Goal: Information Seeking & Learning: Compare options

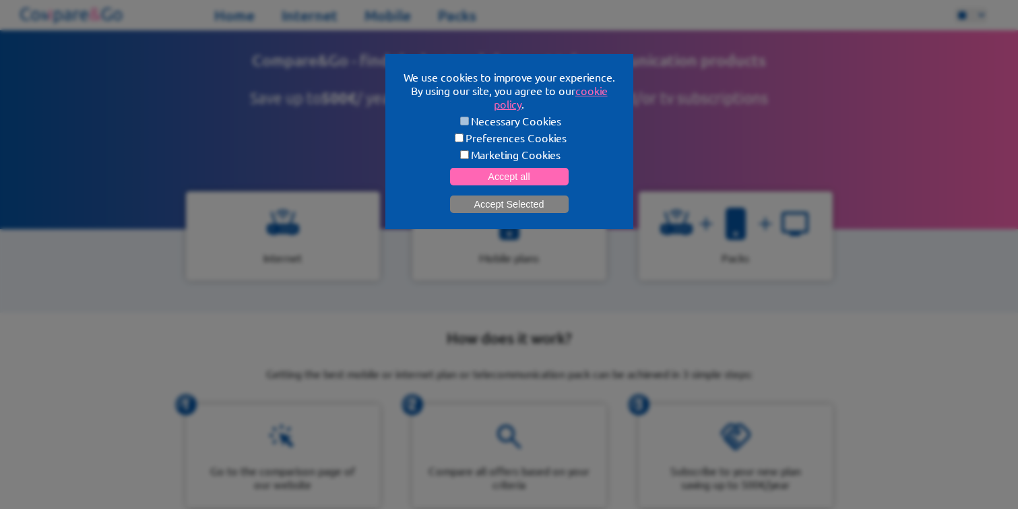
click at [493, 207] on button "Accept Selected" at bounding box center [509, 204] width 119 height 18
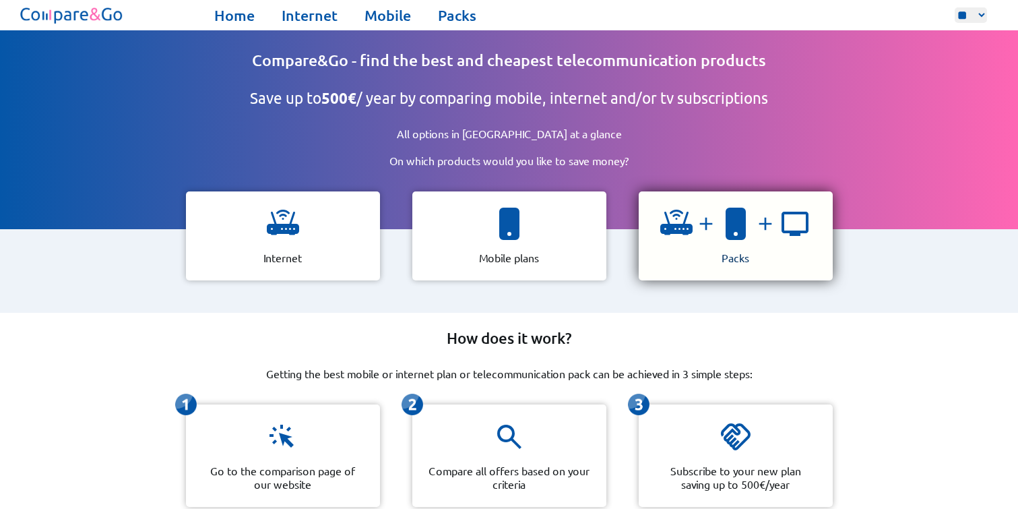
click at [768, 230] on div at bounding box center [735, 229] width 151 height 43
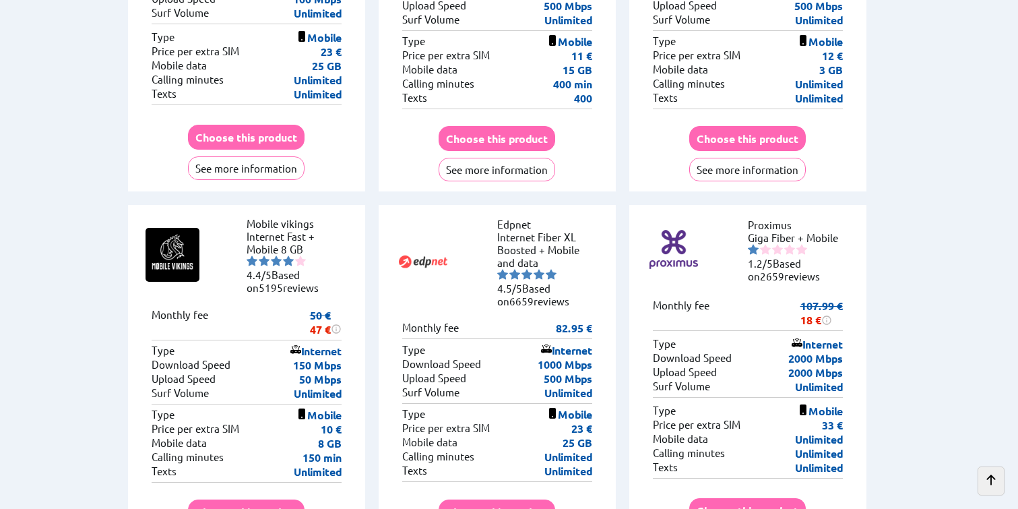
scroll to position [2632, 0]
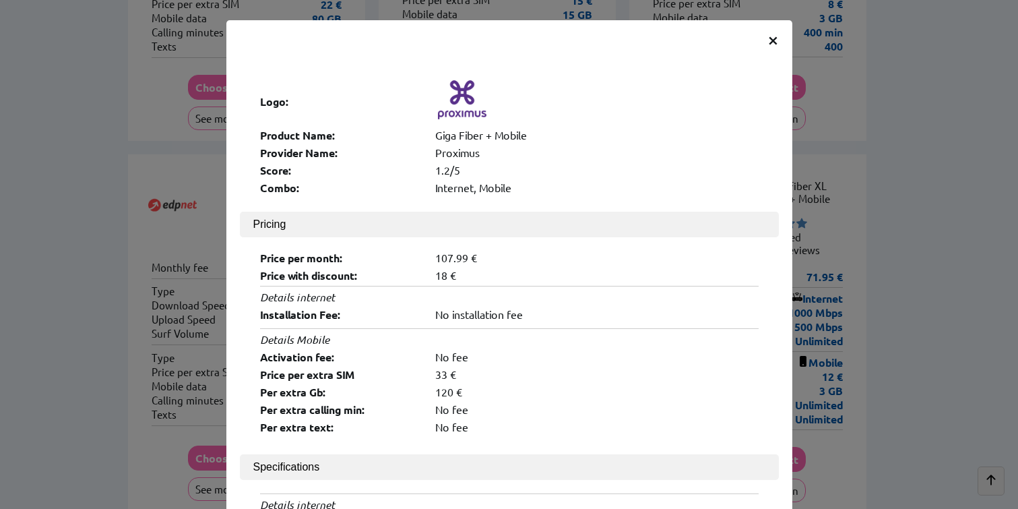
scroll to position [2423, 0]
click at [768, 38] on span "×" at bounding box center [773, 39] width 11 height 24
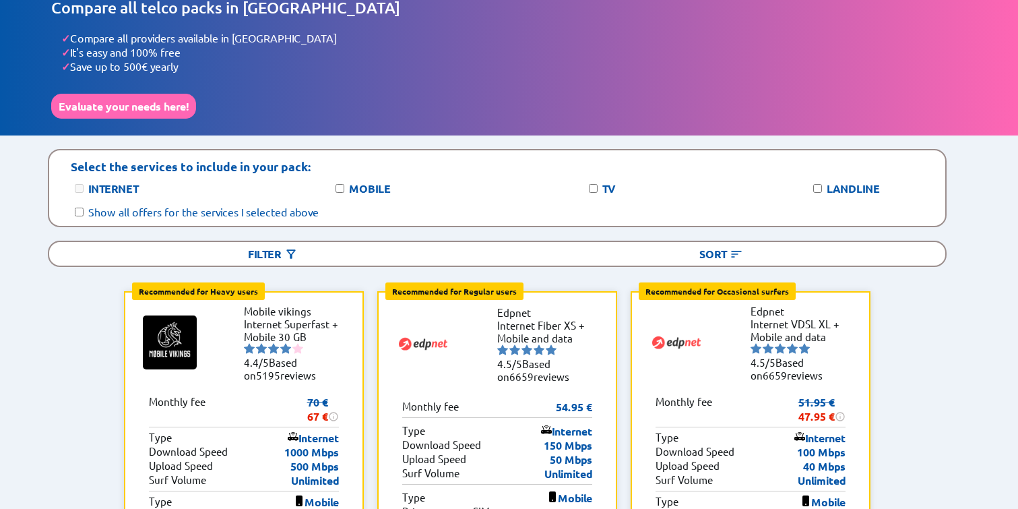
scroll to position [0, 0]
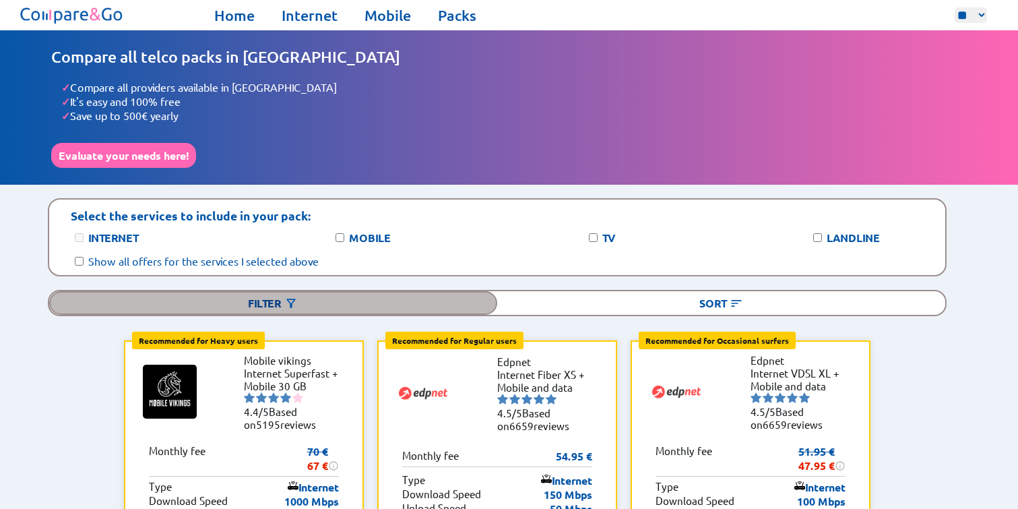
click at [283, 292] on div "Filter" at bounding box center [273, 303] width 448 height 24
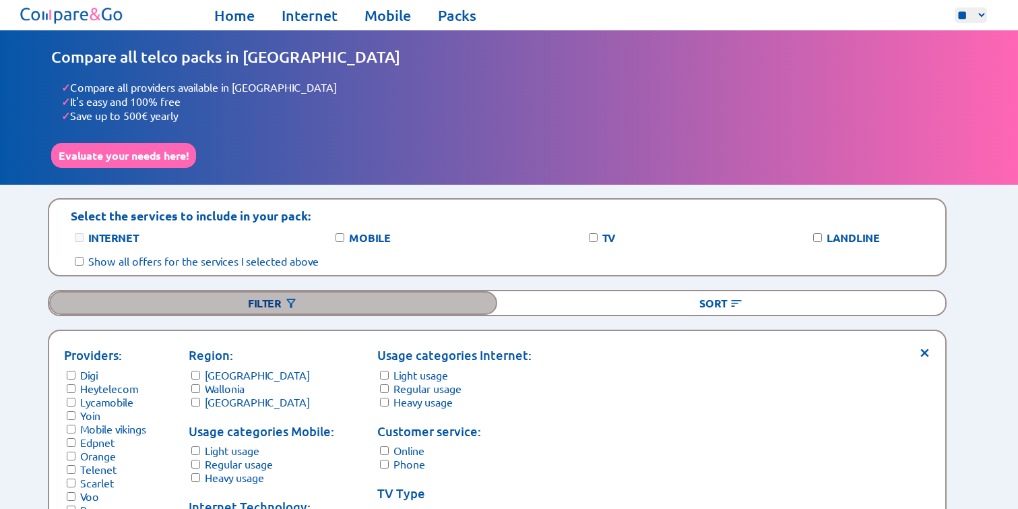
click at [283, 292] on div "Filter" at bounding box center [273, 303] width 448 height 24
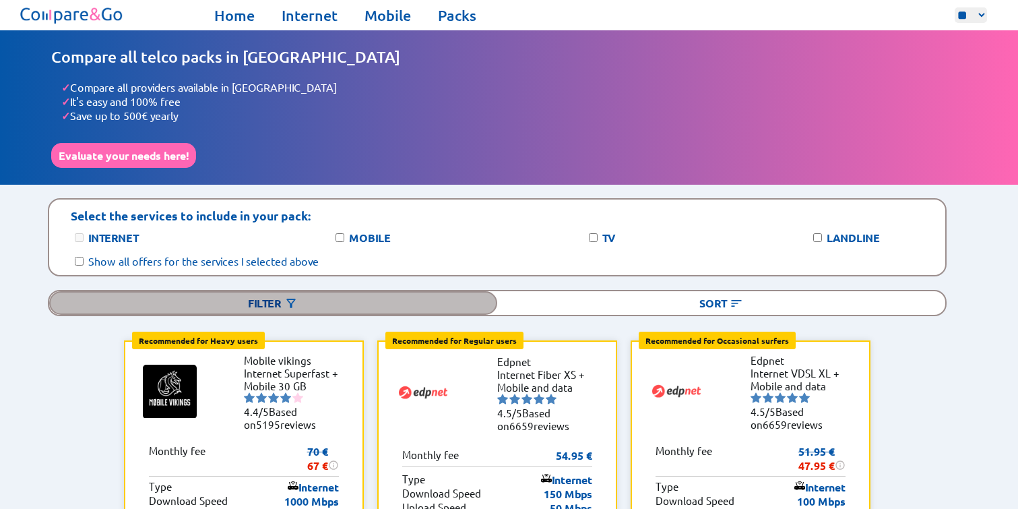
click at [283, 292] on div "Filter" at bounding box center [273, 303] width 448 height 24
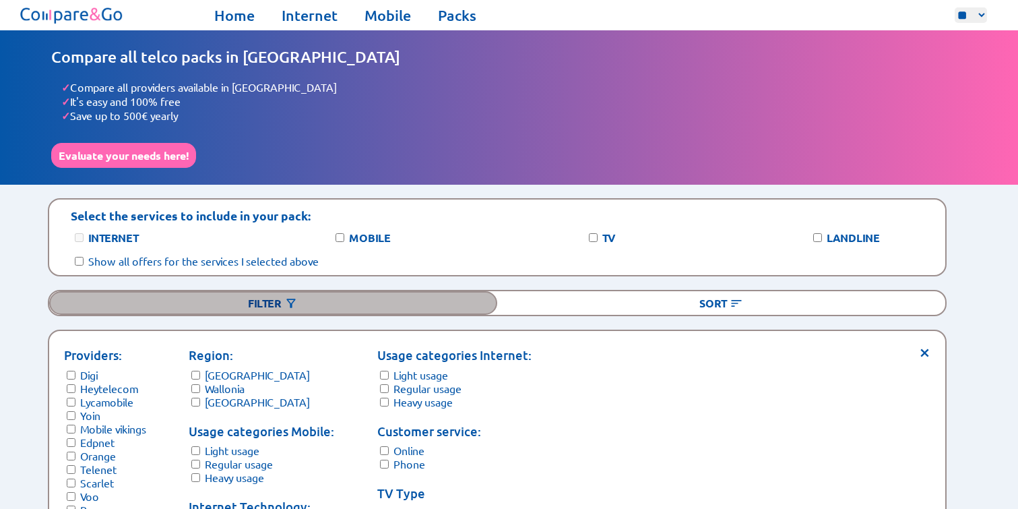
click at [276, 297] on div "Filter" at bounding box center [273, 303] width 448 height 24
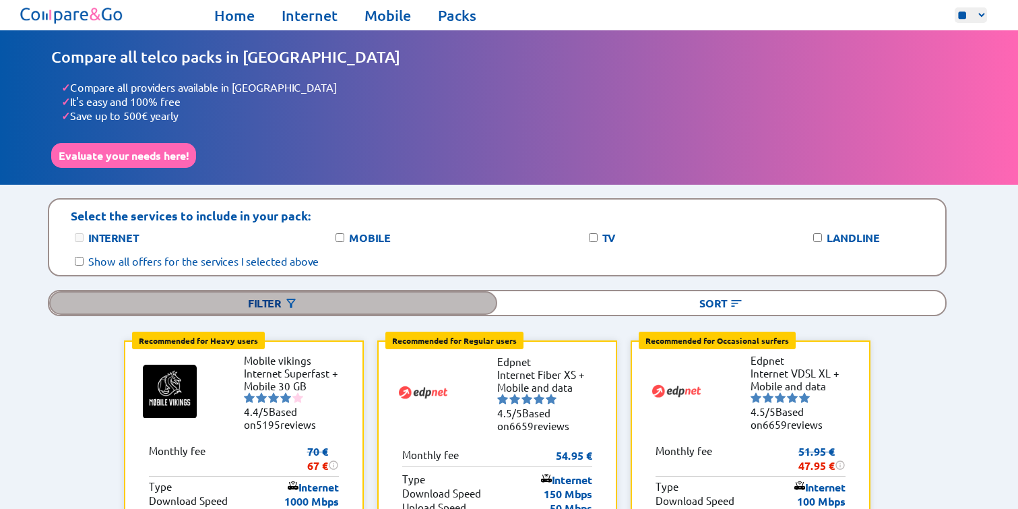
click at [276, 297] on div "Filter" at bounding box center [273, 303] width 448 height 24
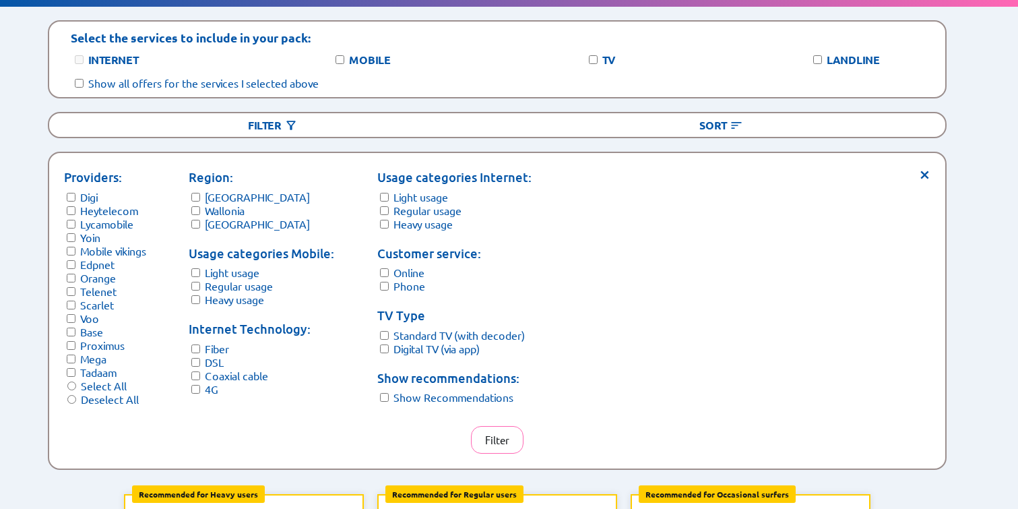
scroll to position [184, 0]
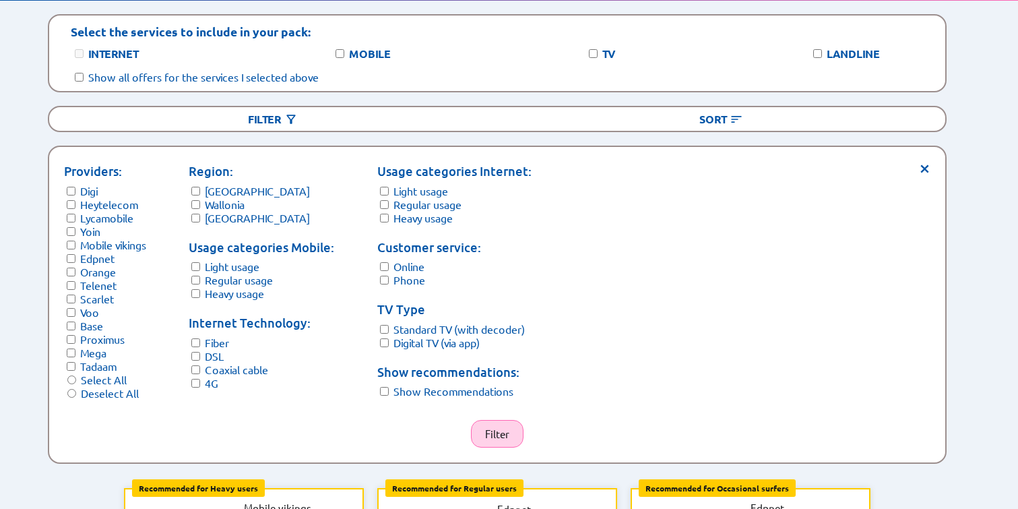
click at [506, 424] on button "Filter" at bounding box center [497, 434] width 53 height 28
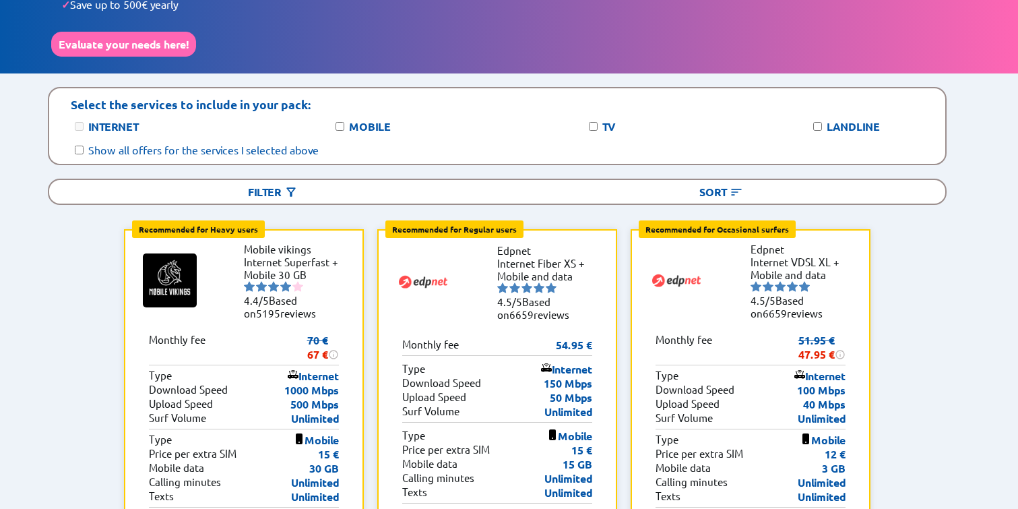
scroll to position [0, 0]
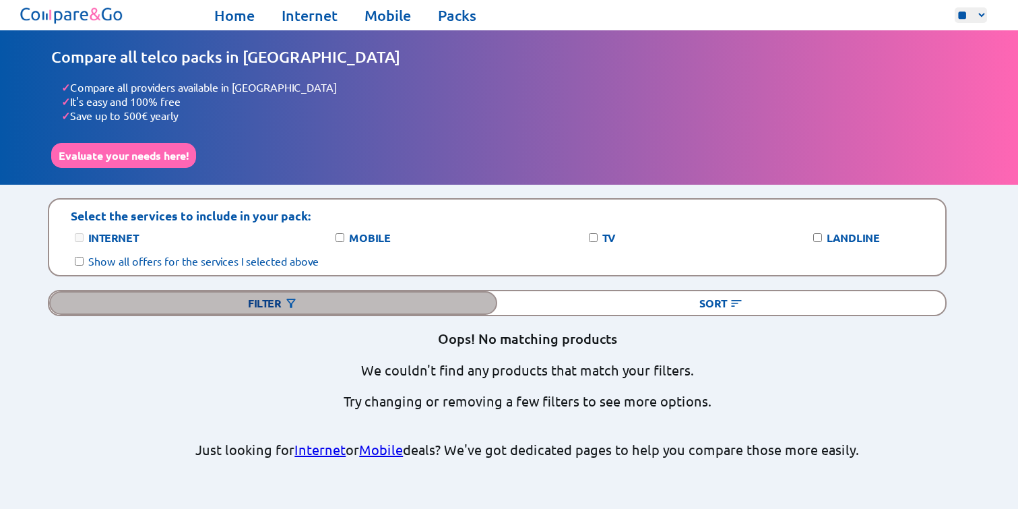
click at [304, 292] on div "Filter" at bounding box center [273, 303] width 448 height 24
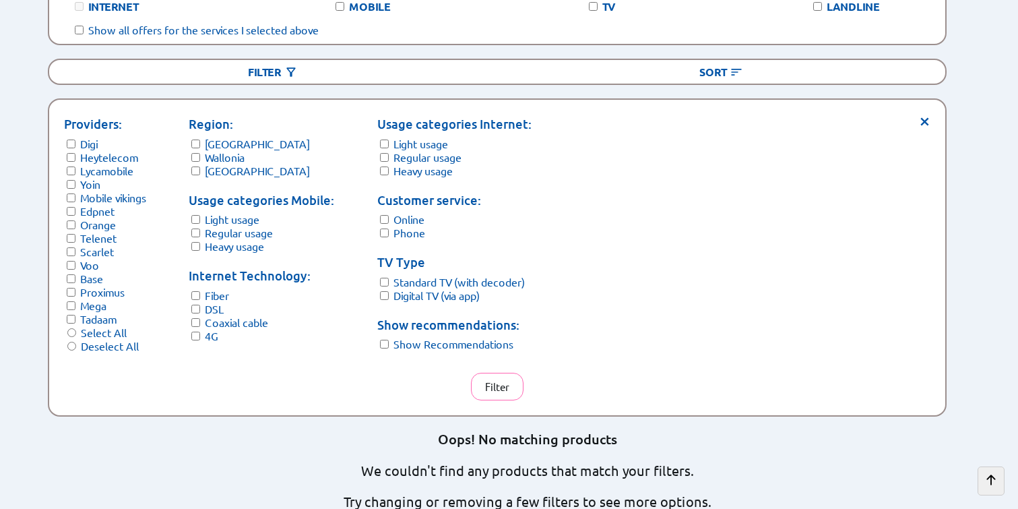
scroll to position [256, 0]
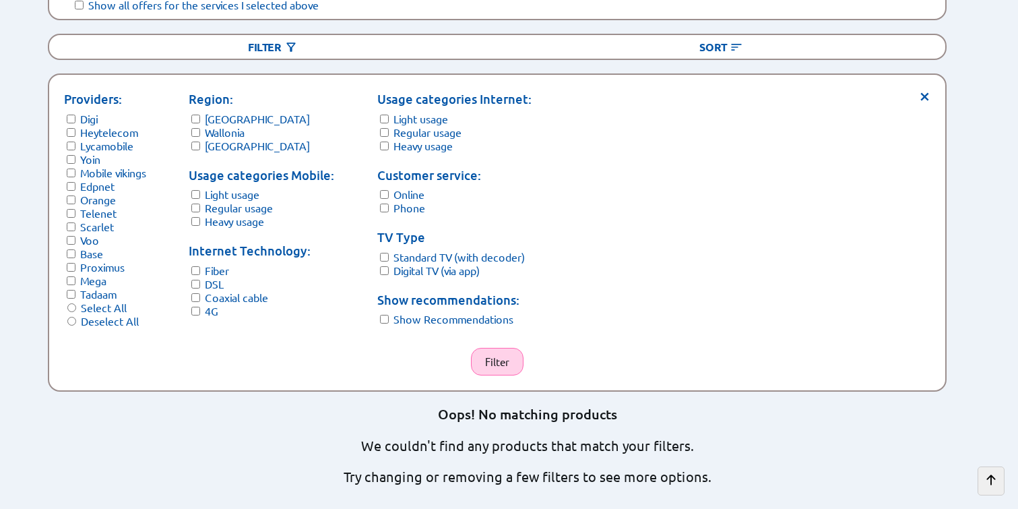
click at [501, 348] on button "Filter" at bounding box center [497, 362] width 53 height 28
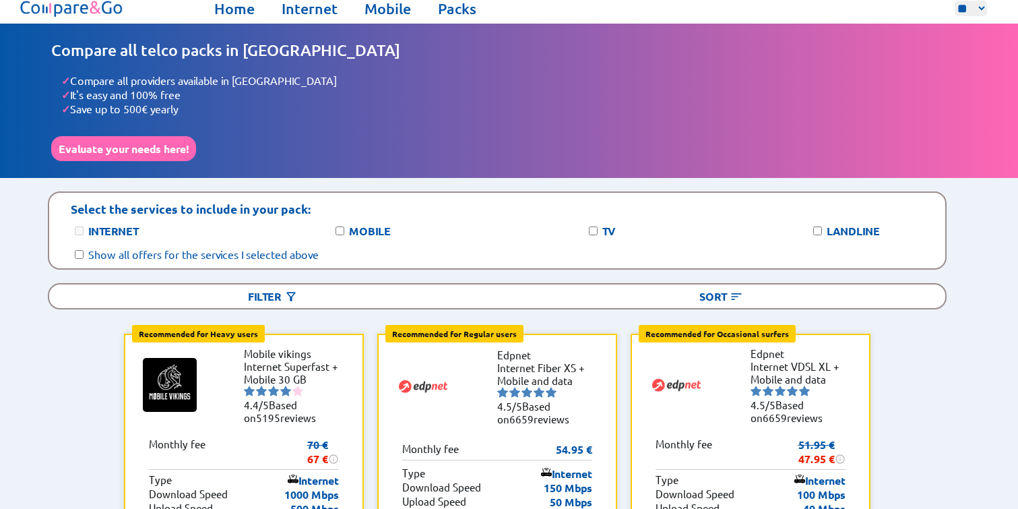
scroll to position [0, 0]
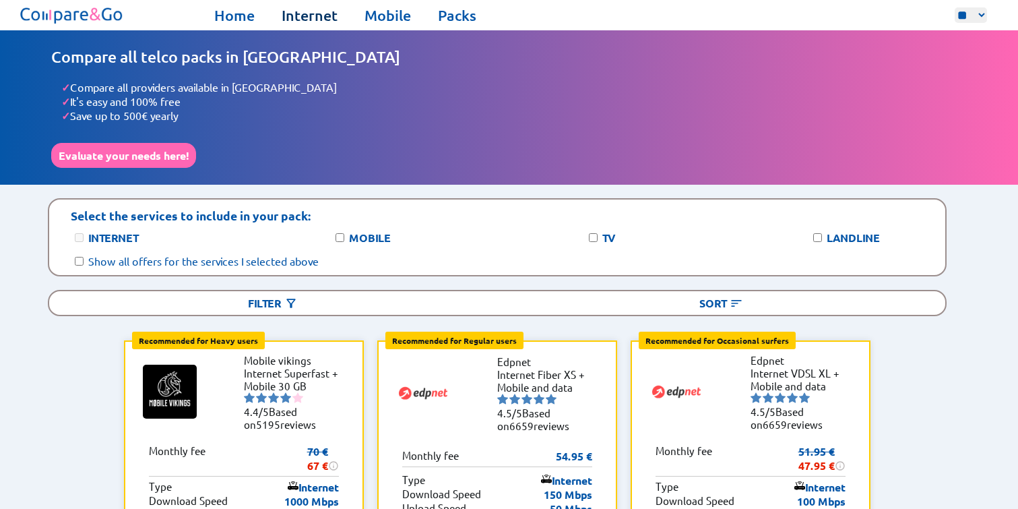
click at [314, 13] on link "Internet" at bounding box center [310, 15] width 56 height 19
click at [59, 9] on img at bounding box center [72, 15] width 108 height 24
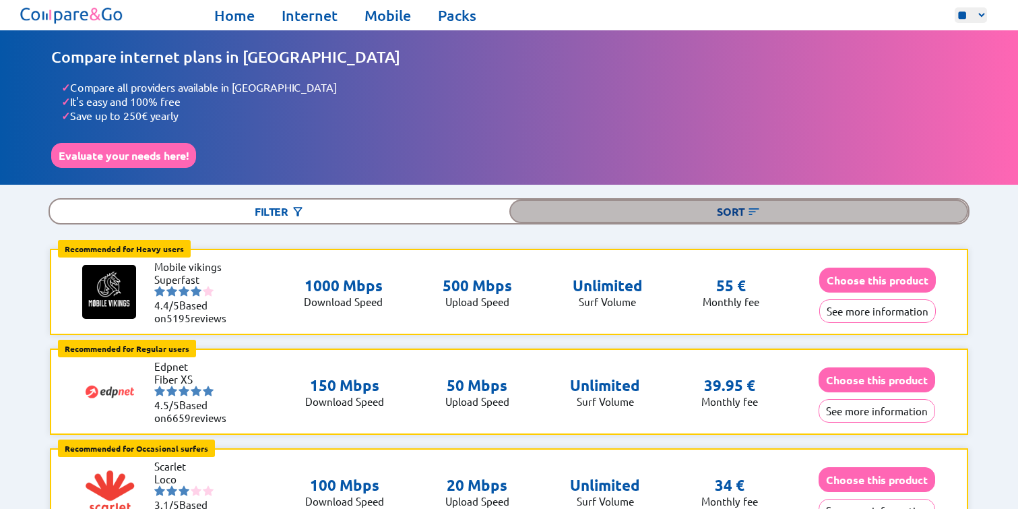
click at [716, 203] on div "Sort" at bounding box center [739, 211] width 460 height 24
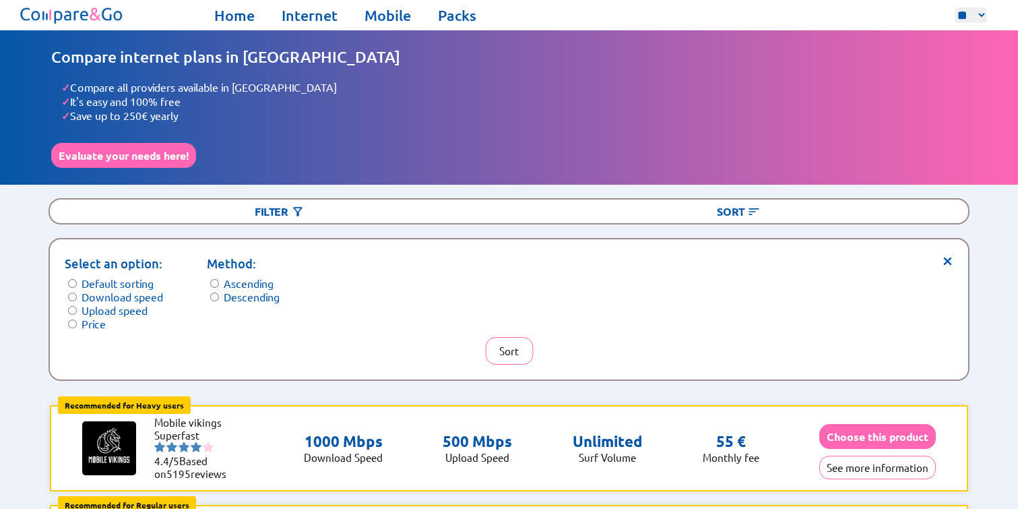
click at [77, 309] on form "Select an option: Default sorting Download speed Upload speed Price" at bounding box center [114, 292] width 98 height 76
click at [514, 337] on button "Sort" at bounding box center [509, 351] width 48 height 28
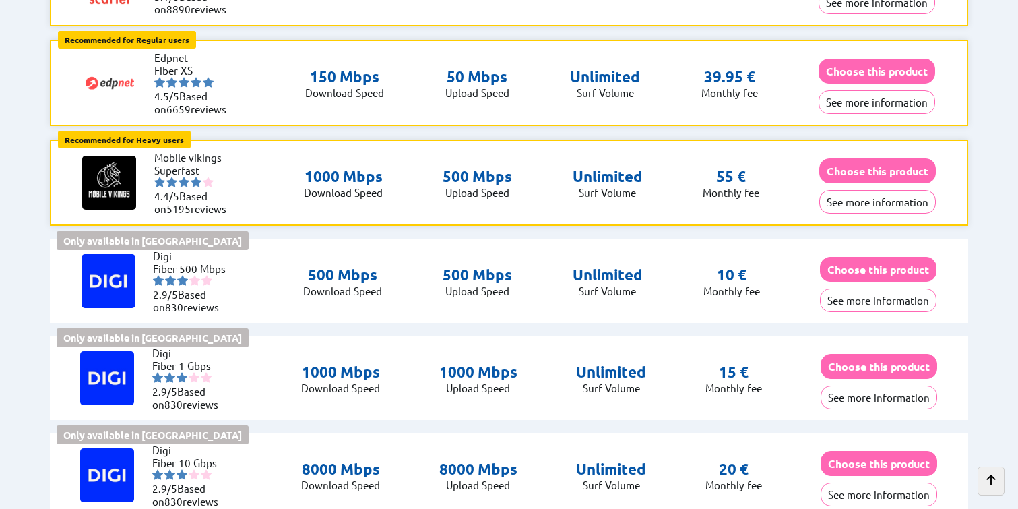
scroll to position [296, 0]
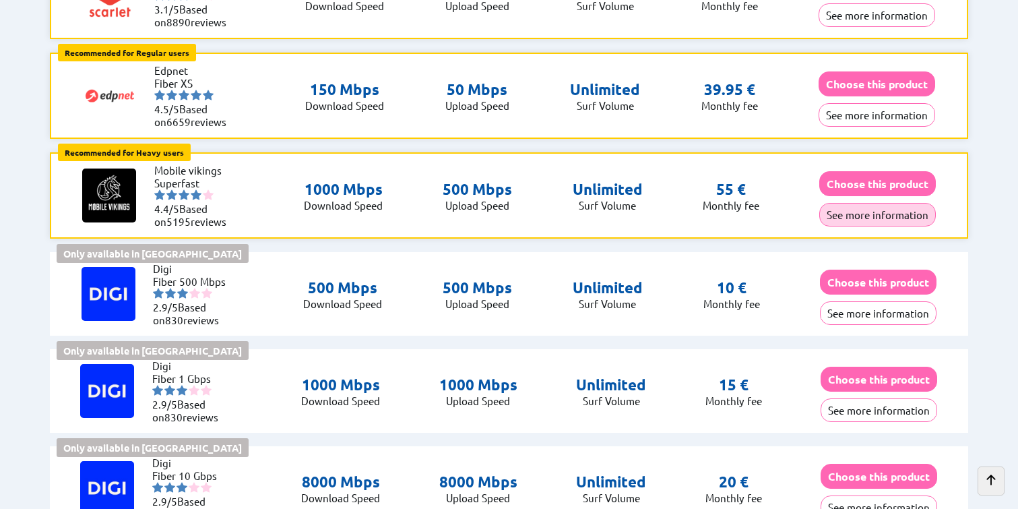
click at [877, 214] on button "See more information" at bounding box center [877, 215] width 117 height 24
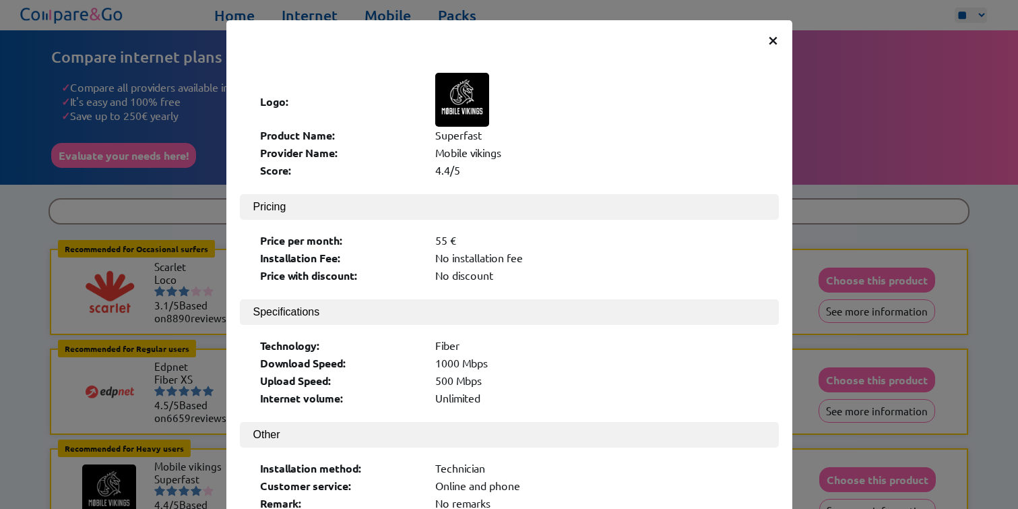
click at [772, 39] on span "×" at bounding box center [773, 39] width 11 height 24
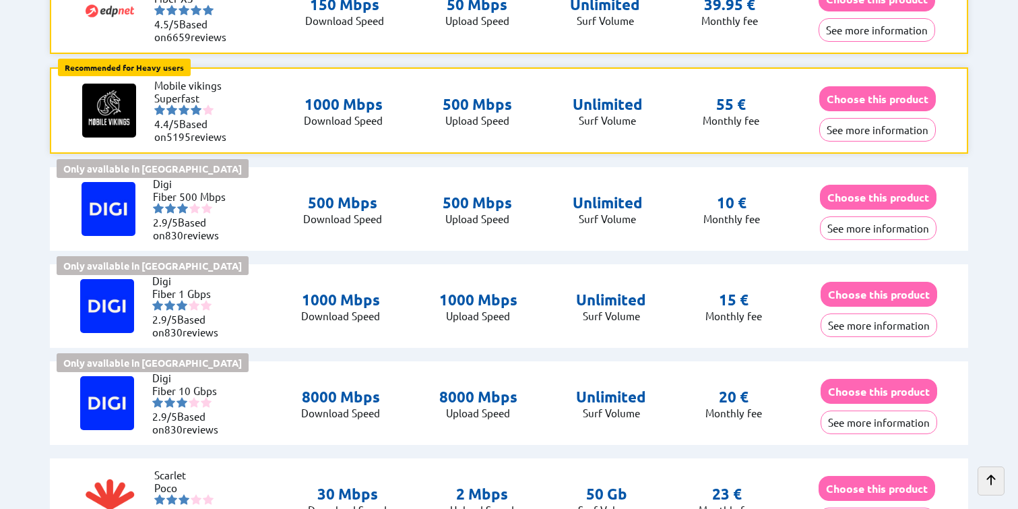
scroll to position [381, 0]
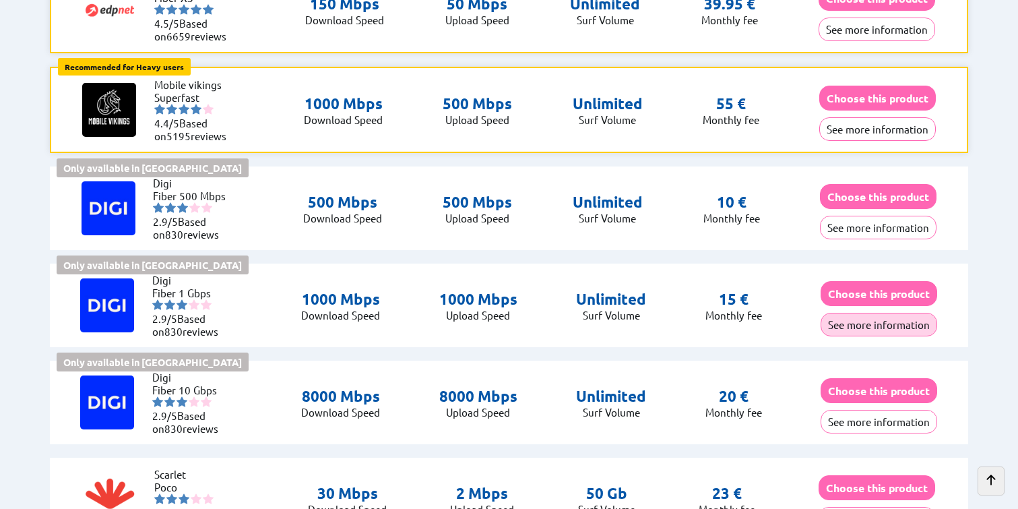
click at [861, 313] on button "See more information" at bounding box center [879, 325] width 117 height 24
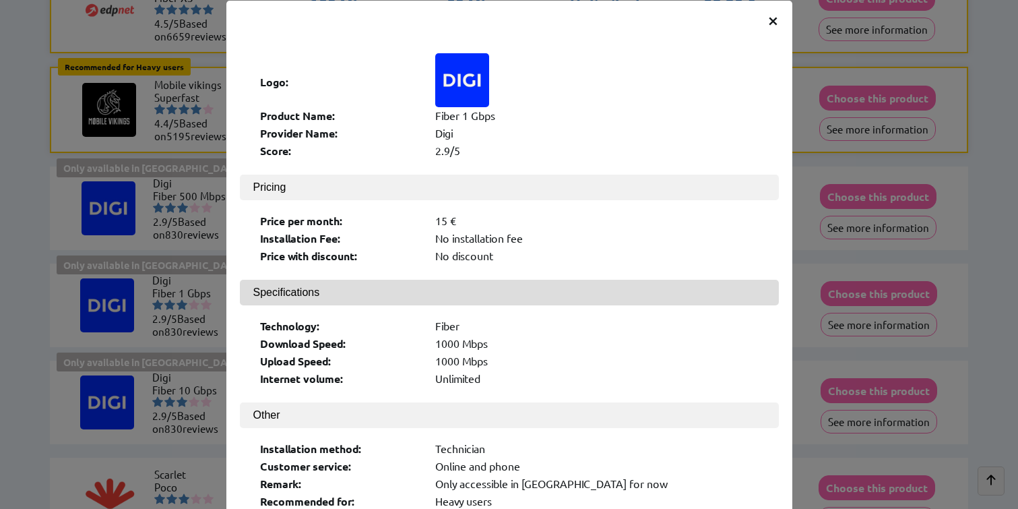
scroll to position [0, 0]
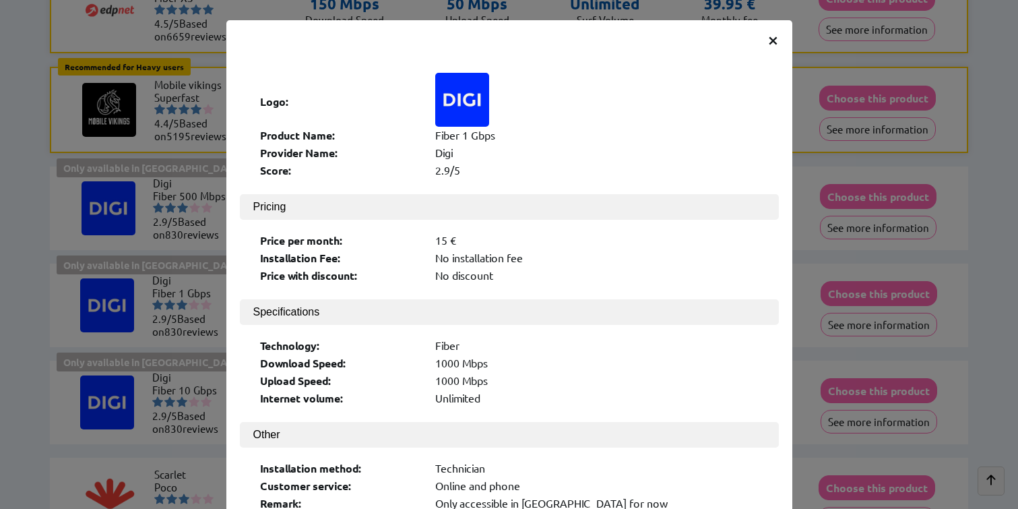
click at [772, 38] on span "×" at bounding box center [773, 39] width 11 height 24
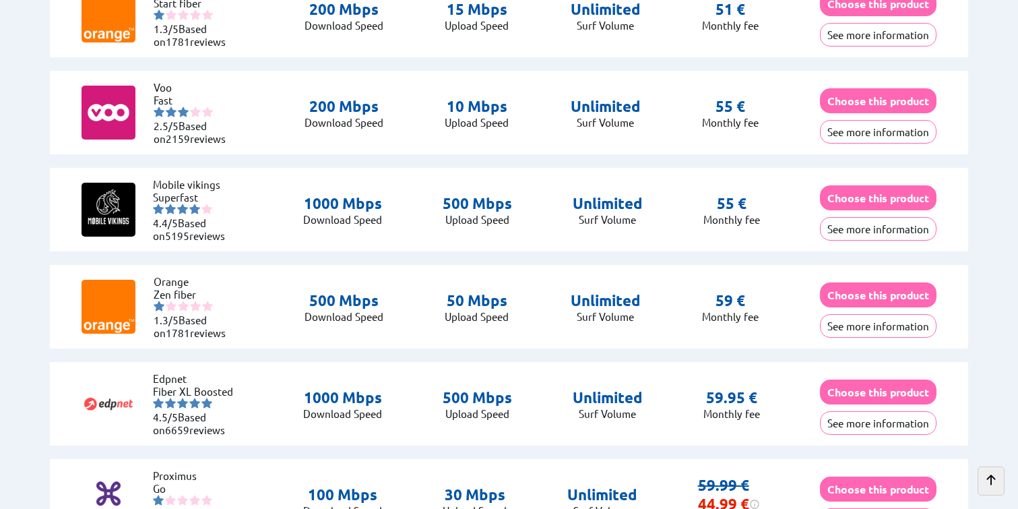
scroll to position [2419, 0]
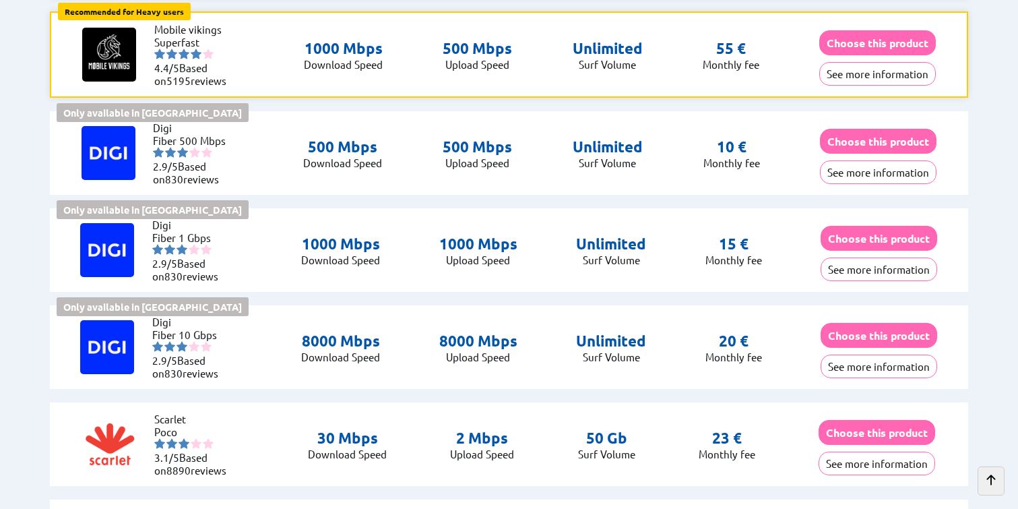
scroll to position [350, 0]
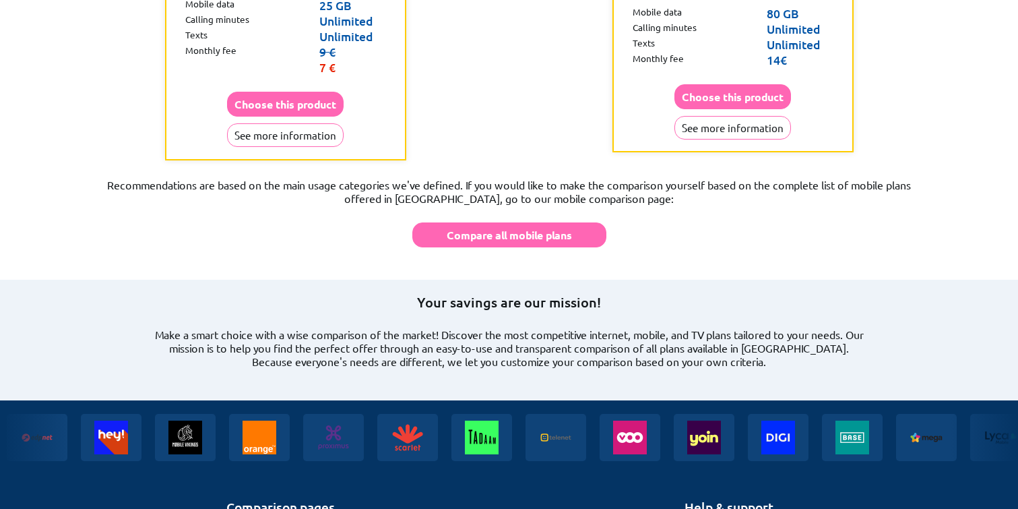
scroll to position [1235, 0]
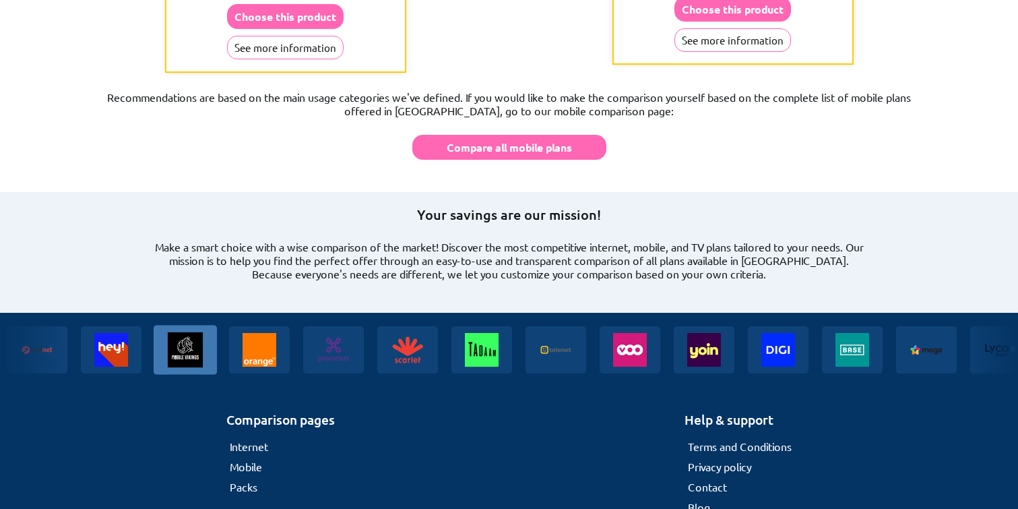
click at [154, 325] on img at bounding box center [186, 350] width 64 height 50
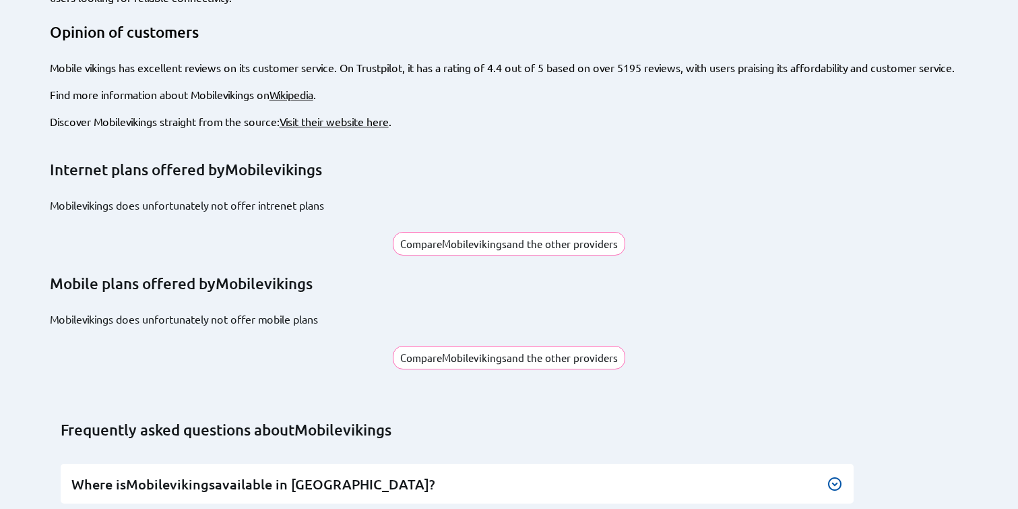
scroll to position [270, 0]
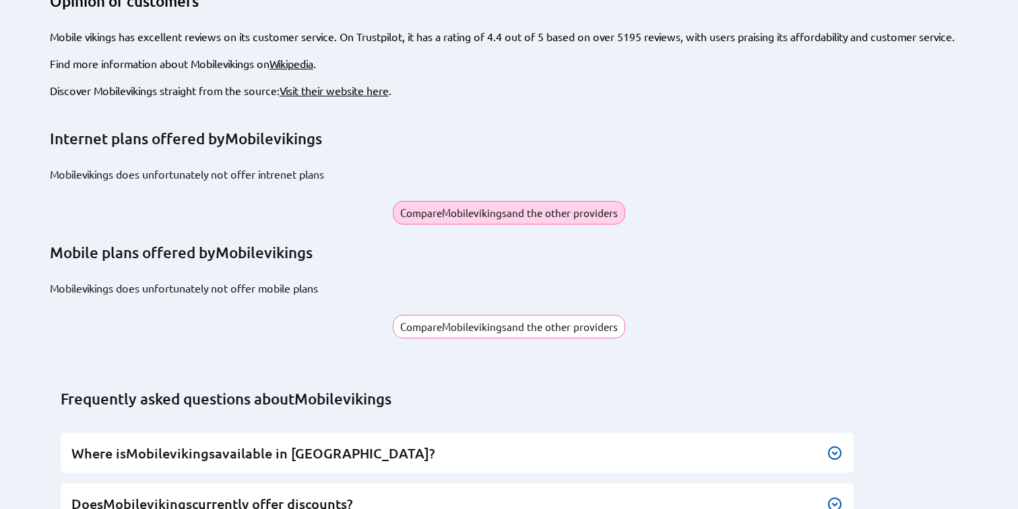
click at [470, 208] on span "Mobilevikings" at bounding box center [474, 212] width 65 height 13
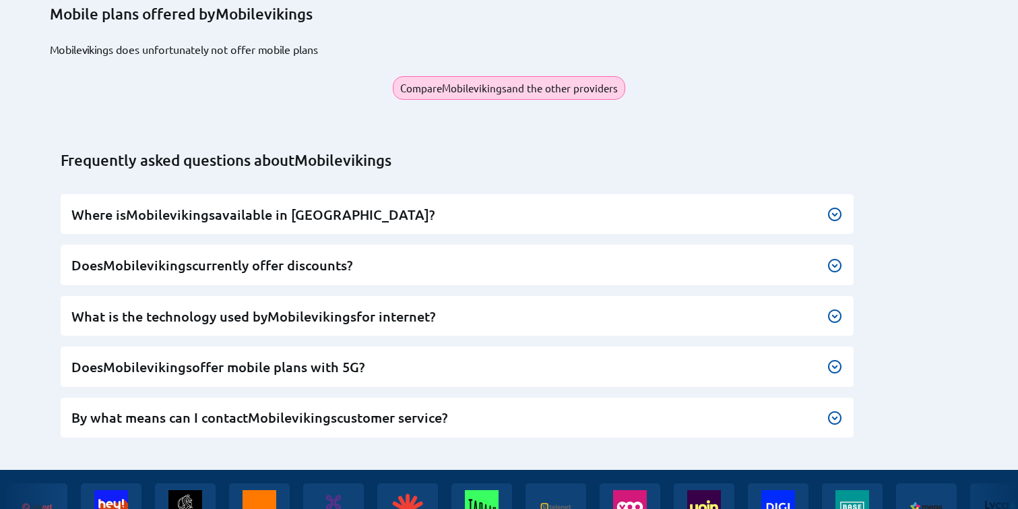
scroll to position [511, 0]
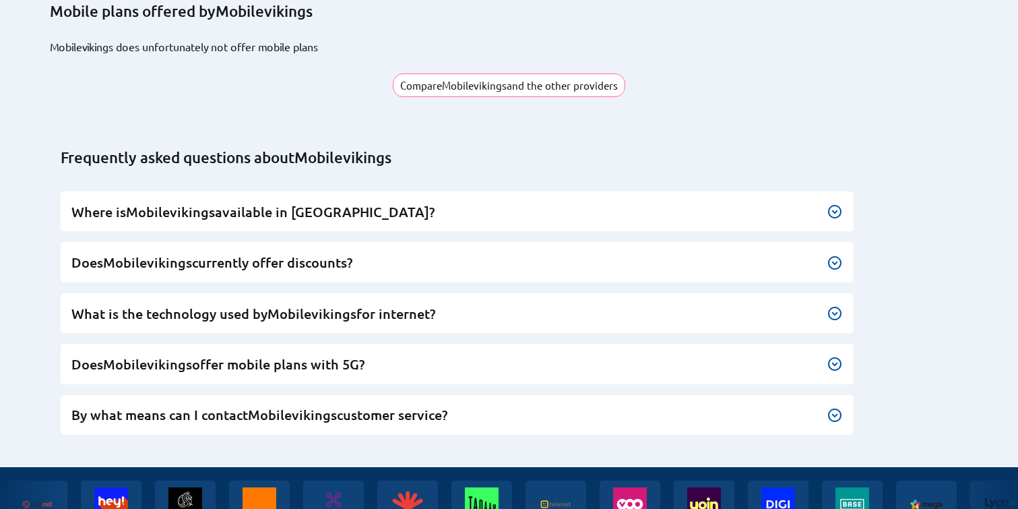
click at [400, 204] on h3 "Where is Mobilevikings available in Belgium?" at bounding box center [457, 212] width 772 height 18
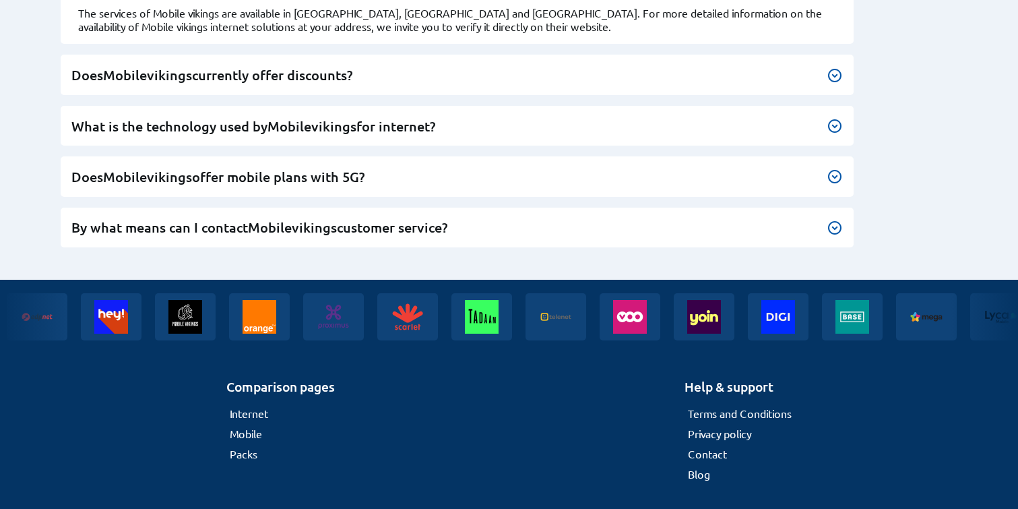
scroll to position [744, 0]
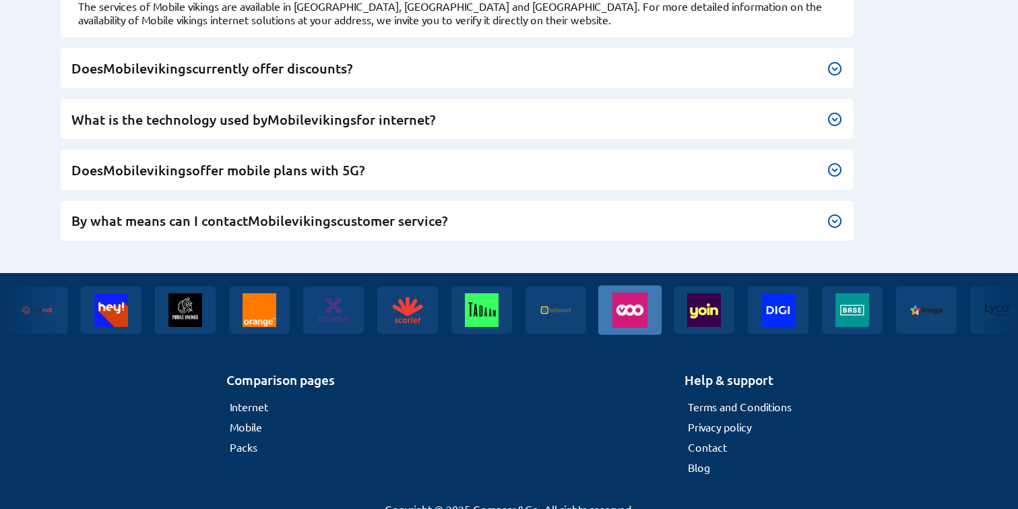
click at [596, 303] on img at bounding box center [628, 310] width 64 height 50
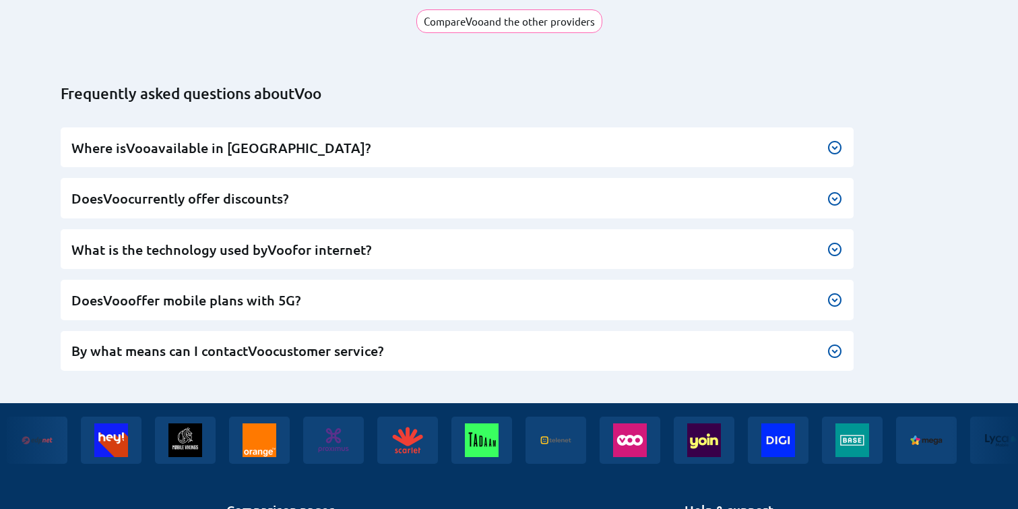
scroll to position [1031, 0]
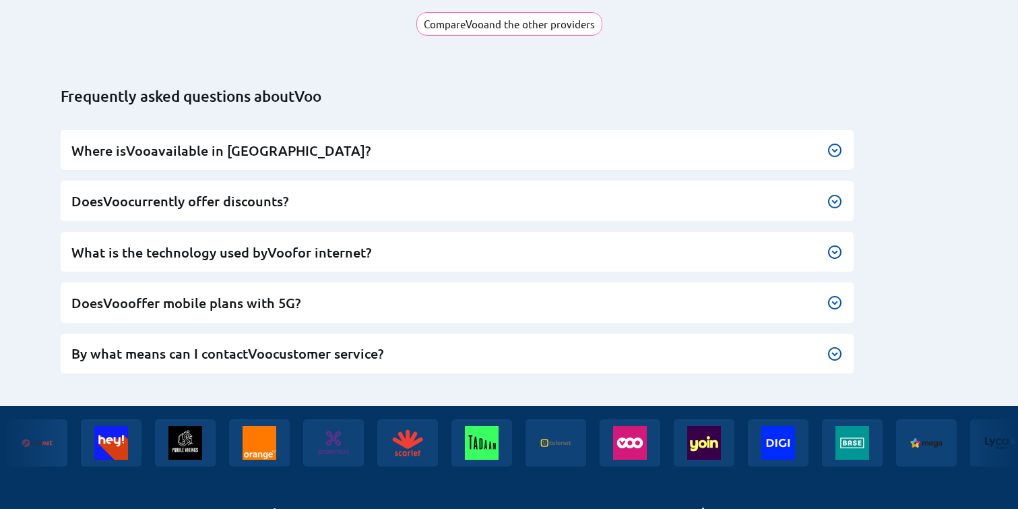
click at [317, 143] on div "Where is Voo available in [GEOGRAPHIC_DATA]? The services of Voo are available …" at bounding box center [458, 150] width 794 height 40
click at [315, 142] on h3 "Where is Voo available in [GEOGRAPHIC_DATA]?" at bounding box center [457, 151] width 772 height 18
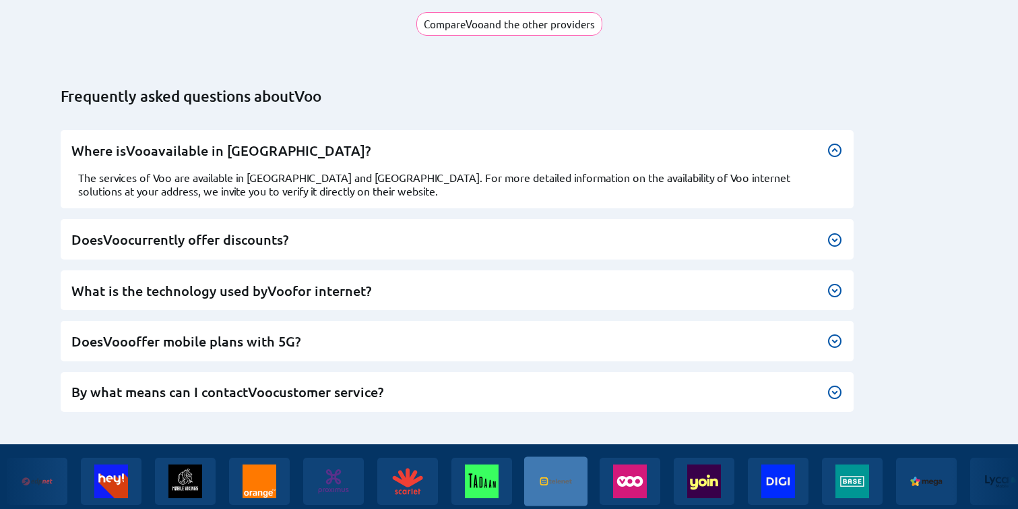
click at [521, 461] on img at bounding box center [553, 481] width 64 height 50
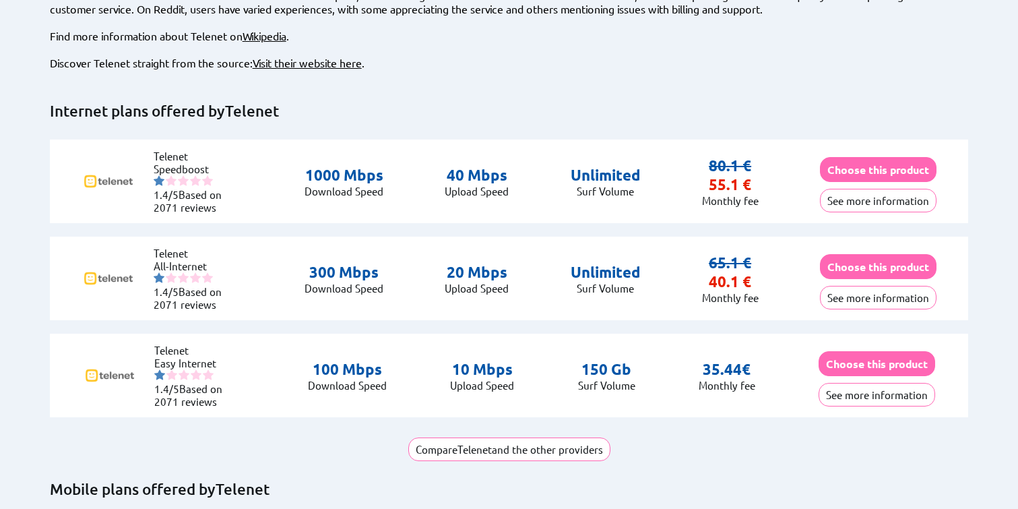
scroll to position [312, 0]
click at [831, 188] on button "See more information" at bounding box center [878, 200] width 117 height 24
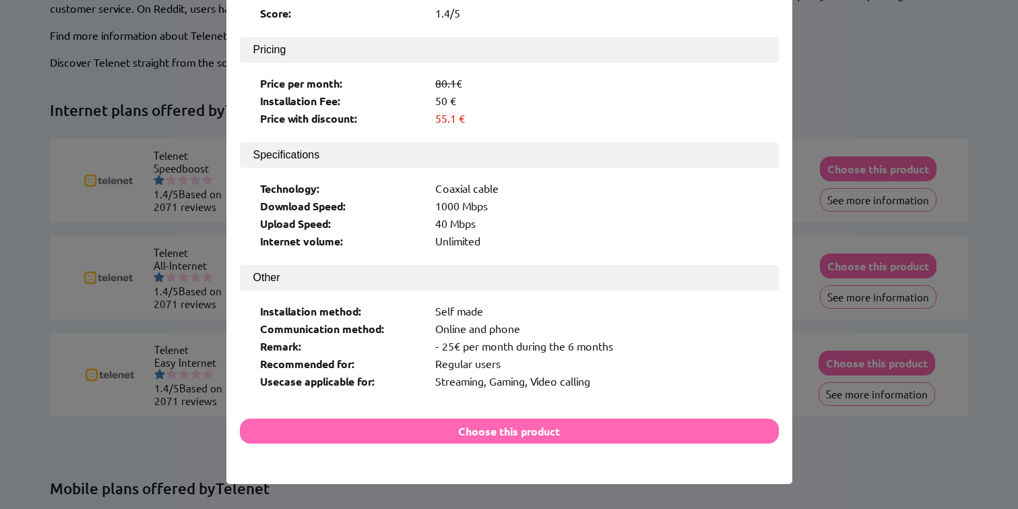
scroll to position [319, 0]
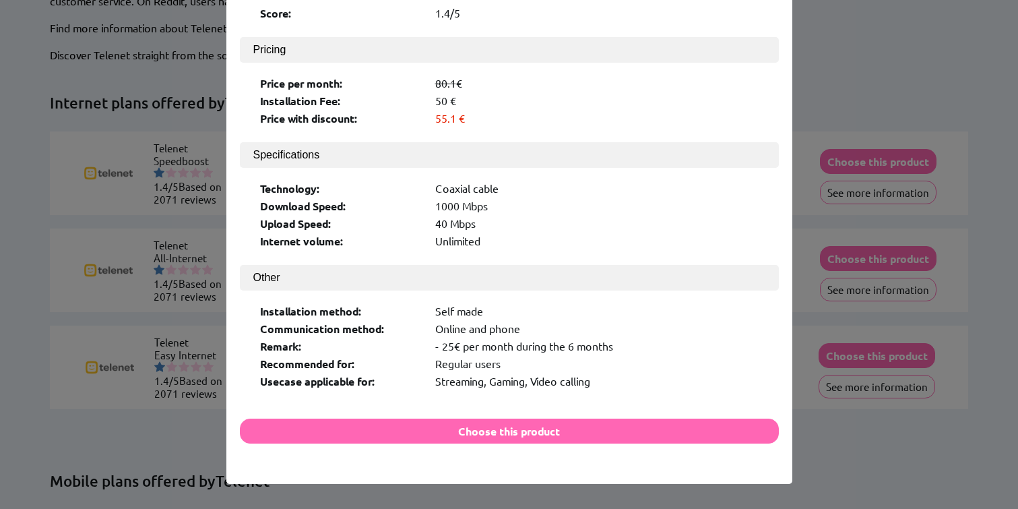
click at [509, 471] on div "× Logo: Product Name: Speedboost Provider Name: Telenet Score: 1.4/5 Pricing Pr…" at bounding box center [509, 254] width 1018 height 509
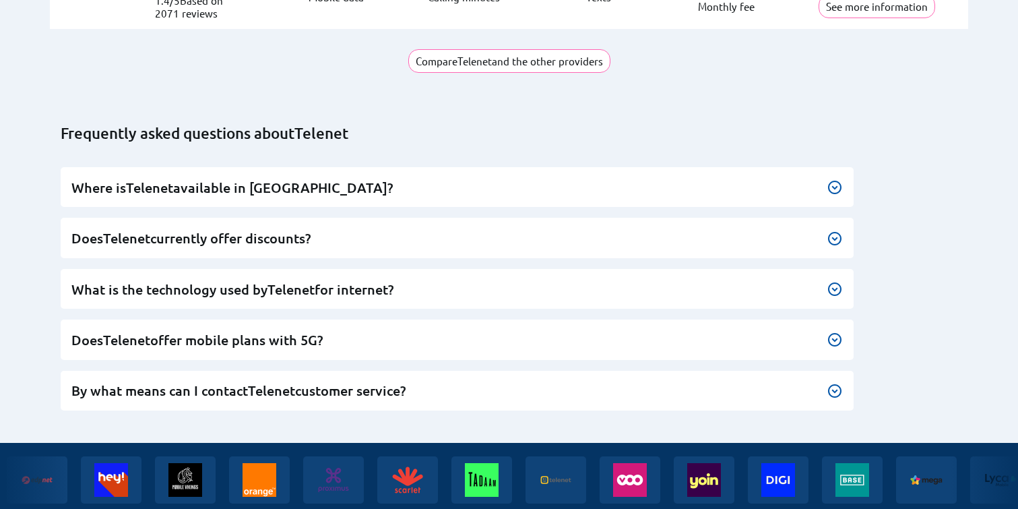
scroll to position [1236, 0]
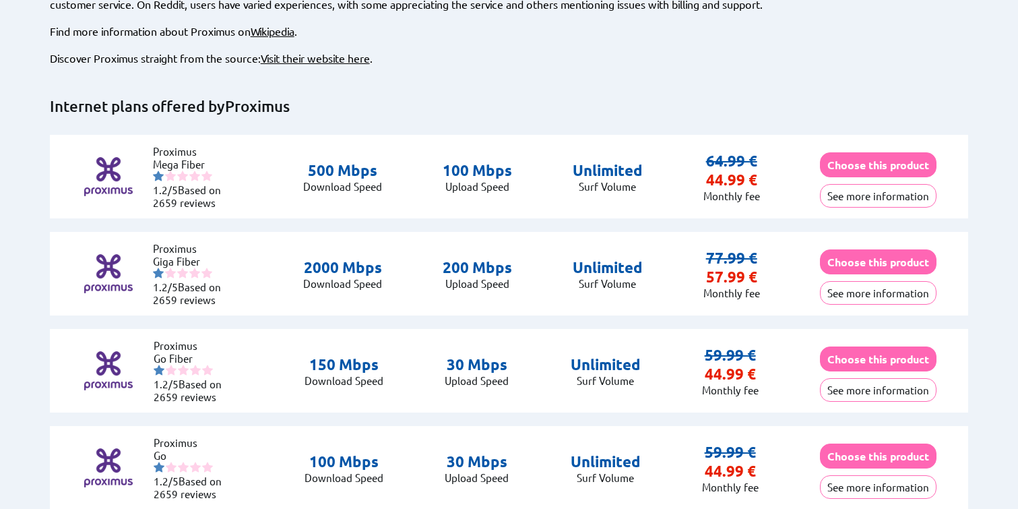
scroll to position [317, 0]
click at [845, 281] on button "See more information" at bounding box center [878, 292] width 117 height 24
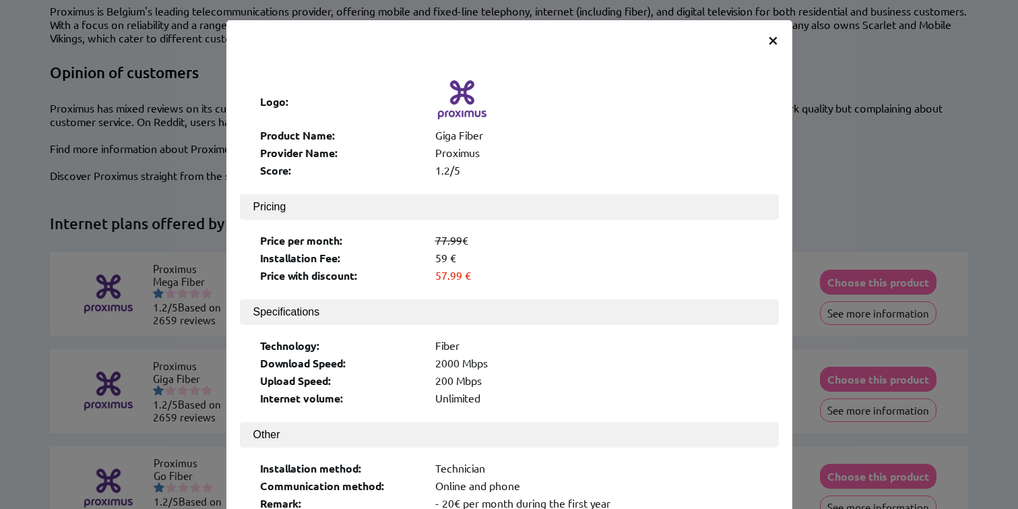
scroll to position [197, 0]
click at [771, 42] on span "×" at bounding box center [773, 39] width 11 height 24
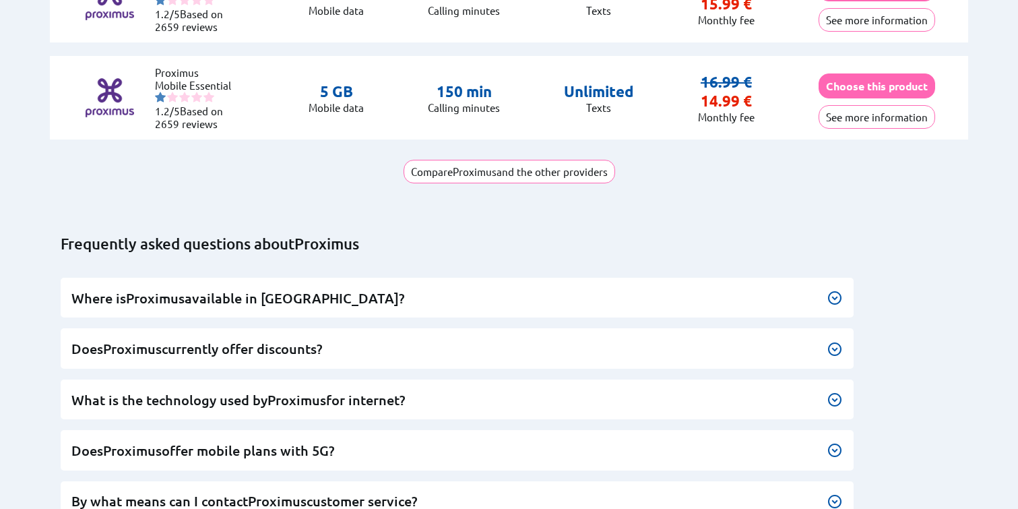
scroll to position [1455, 0]
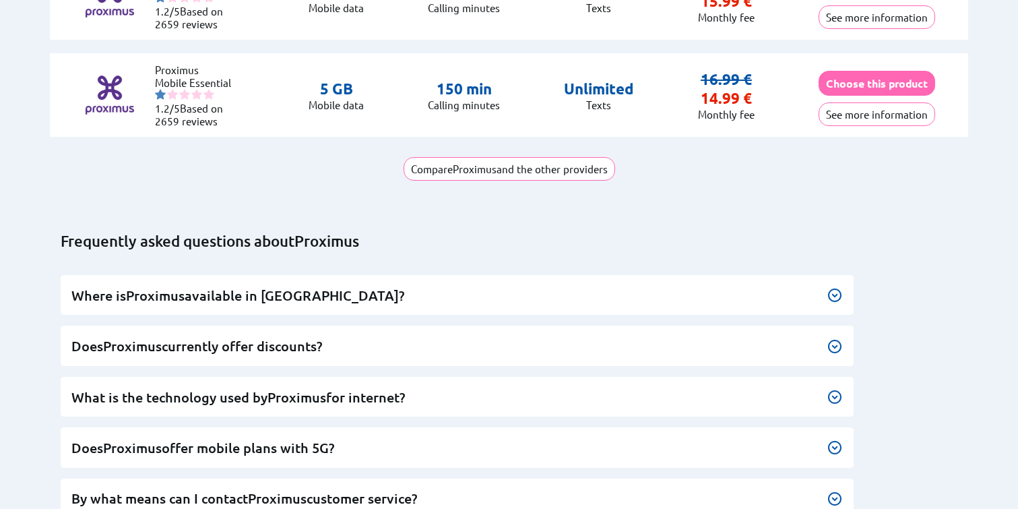
click at [379, 337] on h3 "Does Proximus currently offer discounts?" at bounding box center [457, 346] width 772 height 18
